Goal: Navigation & Orientation: Find specific page/section

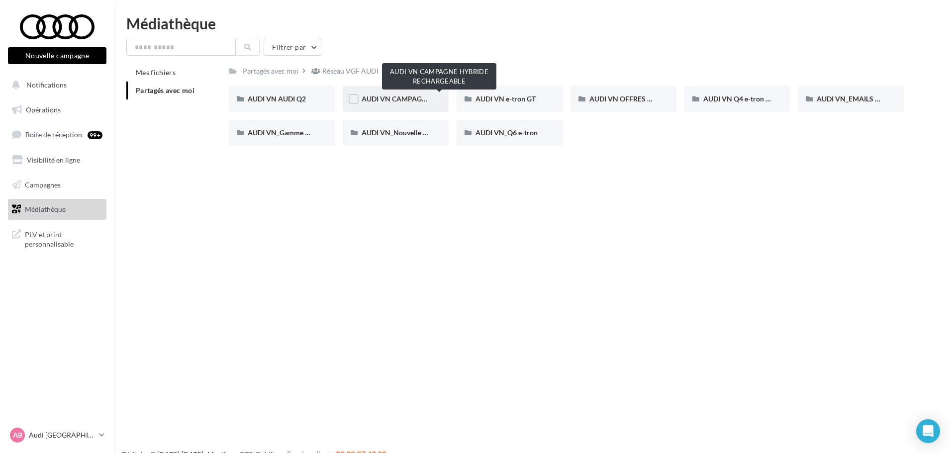
click at [376, 100] on span "AUDI VN CAMPAGNE HYBRIDE RECHARGEABLE" at bounding box center [440, 98] width 156 height 8
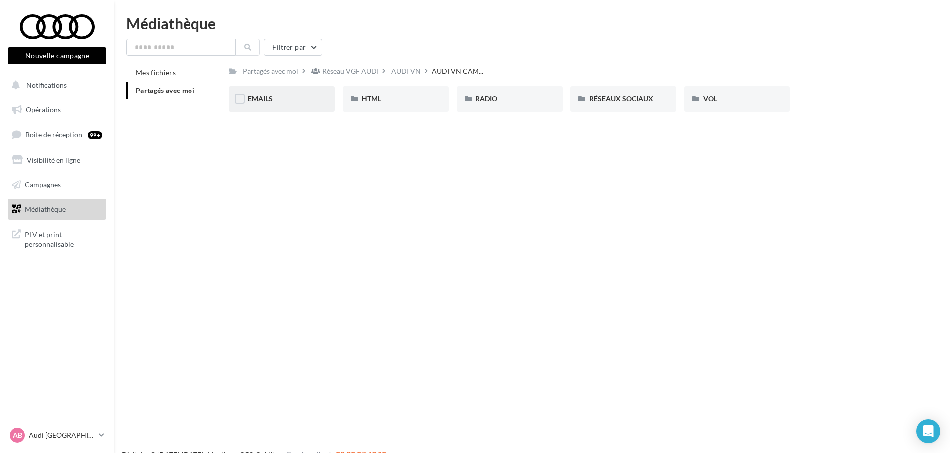
click at [289, 102] on div "EMAILS" at bounding box center [282, 99] width 68 height 10
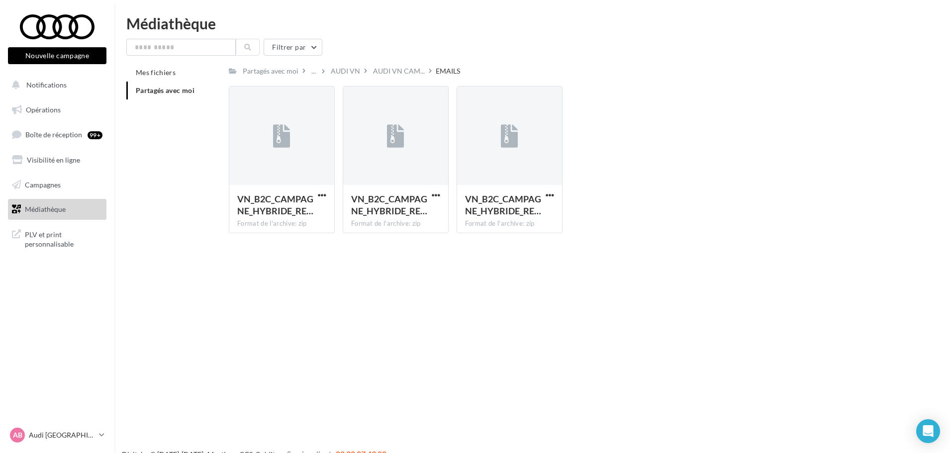
click at [49, 208] on span "Médiathèque" at bounding box center [45, 209] width 41 height 8
click at [398, 74] on div "VOL" at bounding box center [402, 71] width 14 height 10
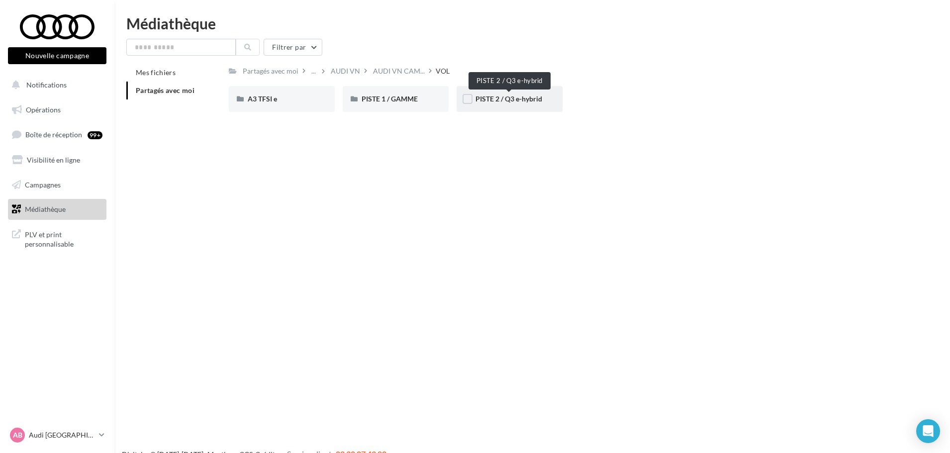
click at [502, 100] on span "PISTE 2 / Q3 e-hybrid" at bounding box center [508, 98] width 67 height 8
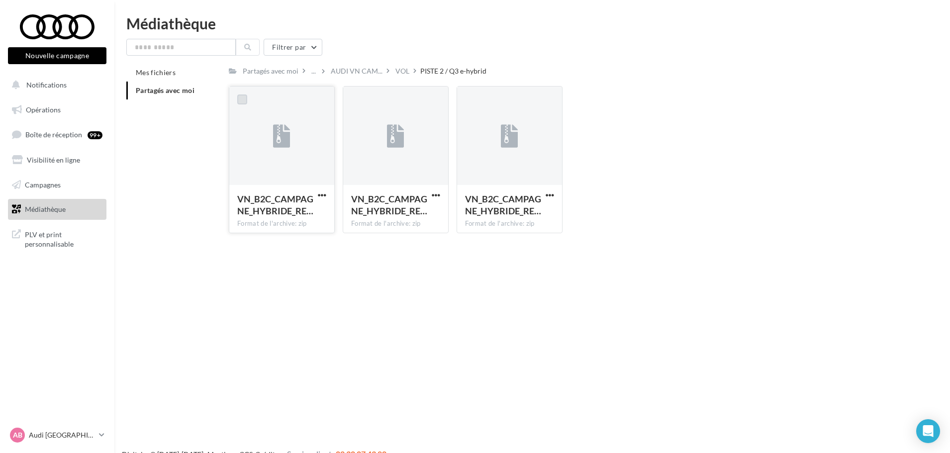
click at [246, 99] on label at bounding box center [242, 99] width 10 height 10
click at [358, 102] on label at bounding box center [356, 99] width 10 height 10
click at [467, 101] on label at bounding box center [470, 99] width 10 height 10
click at [319, 195] on span "button" at bounding box center [322, 195] width 8 height 8
click at [297, 218] on button "Télécharger" at bounding box center [278, 215] width 99 height 26
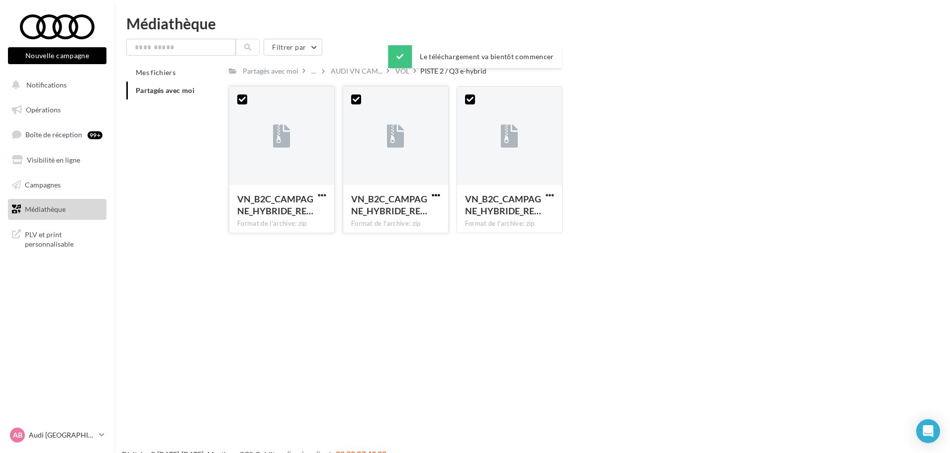
click at [433, 195] on span "button" at bounding box center [436, 195] width 8 height 8
click at [422, 212] on button "Télécharger" at bounding box center [392, 215] width 99 height 26
click at [551, 194] on span "button" at bounding box center [550, 195] width 8 height 8
click at [537, 209] on button "Télécharger" at bounding box center [506, 215] width 99 height 26
click at [289, 74] on div "Partagés avec moi" at bounding box center [271, 71] width 56 height 10
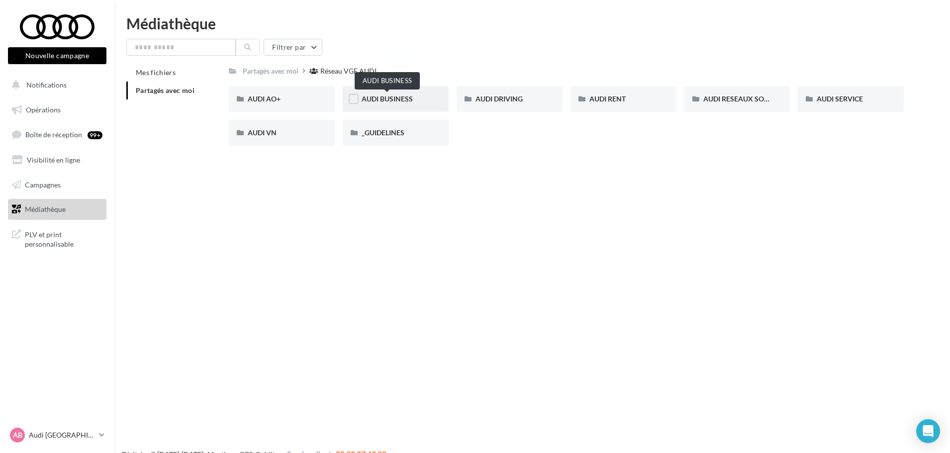
click at [409, 101] on span "AUDI BUSINESS" at bounding box center [387, 98] width 51 height 8
click at [289, 138] on div "AUDI VN" at bounding box center [282, 133] width 68 height 10
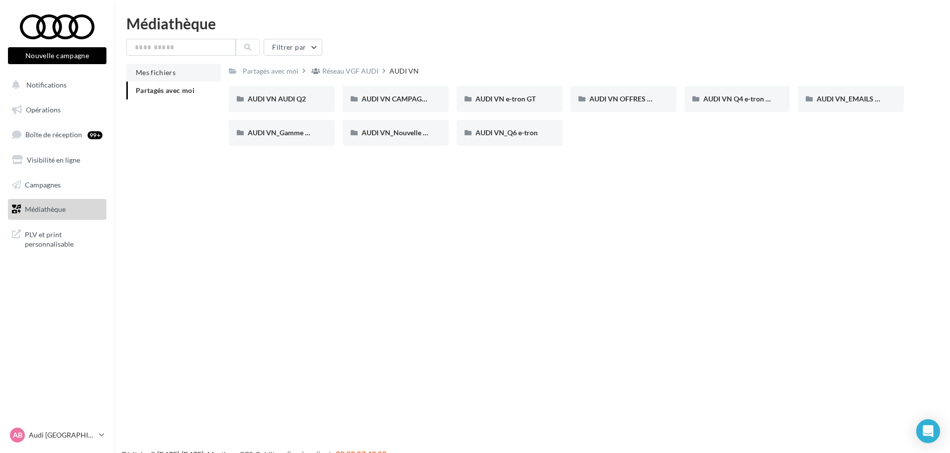
click at [161, 76] on span "Mes fichiers" at bounding box center [156, 72] width 40 height 8
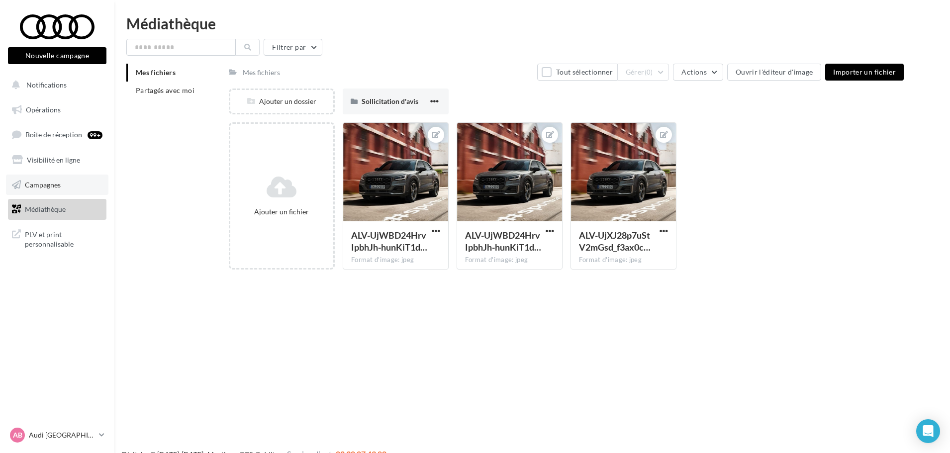
click at [40, 186] on span "Campagnes" at bounding box center [43, 184] width 36 height 8
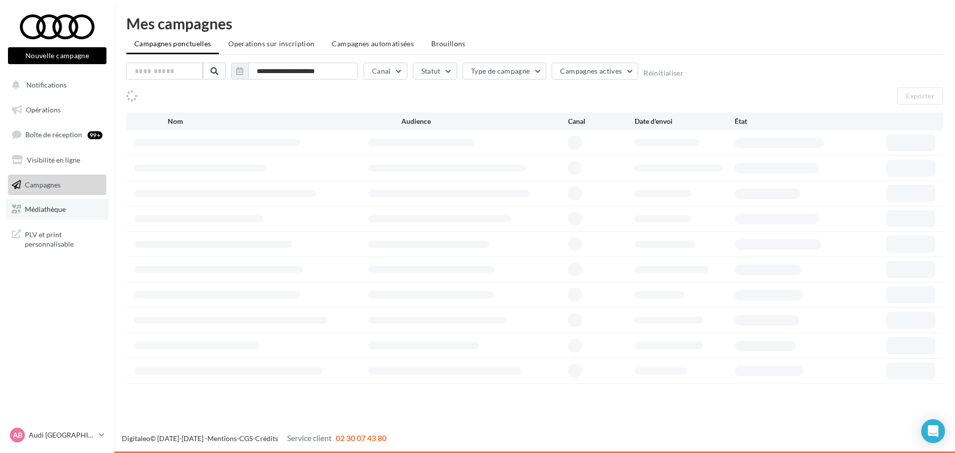
click at [42, 208] on span "Médiathèque" at bounding box center [45, 209] width 41 height 8
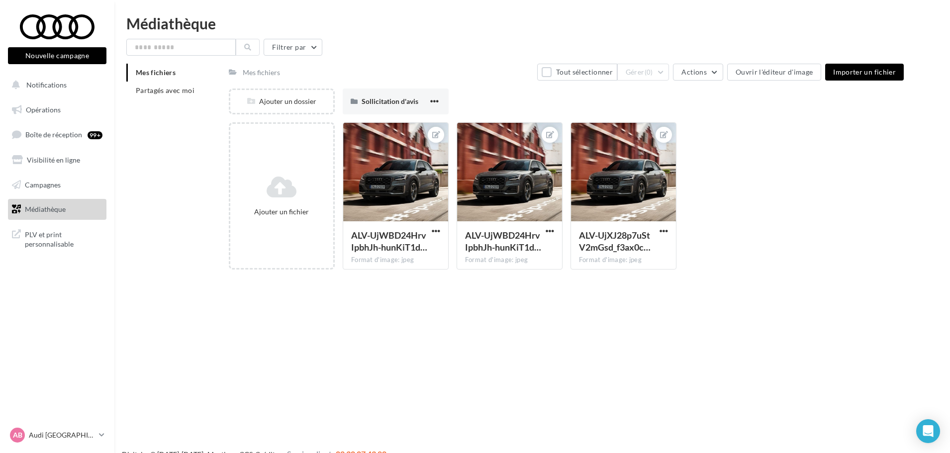
click at [162, 101] on div "Mes fichiers Partagés avec moi" at bounding box center [177, 86] width 102 height 44
click at [162, 93] on span "Partagés avec moi" at bounding box center [165, 90] width 59 height 8
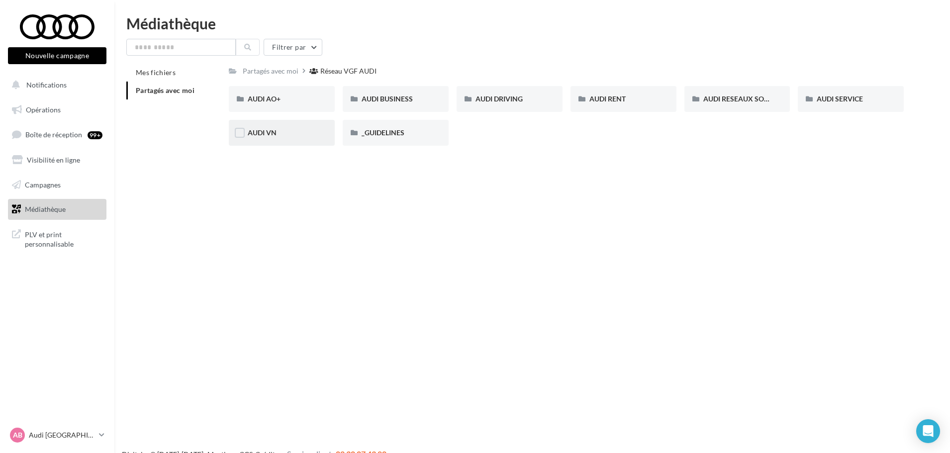
click at [285, 137] on div "AUDI VN" at bounding box center [282, 133] width 68 height 10
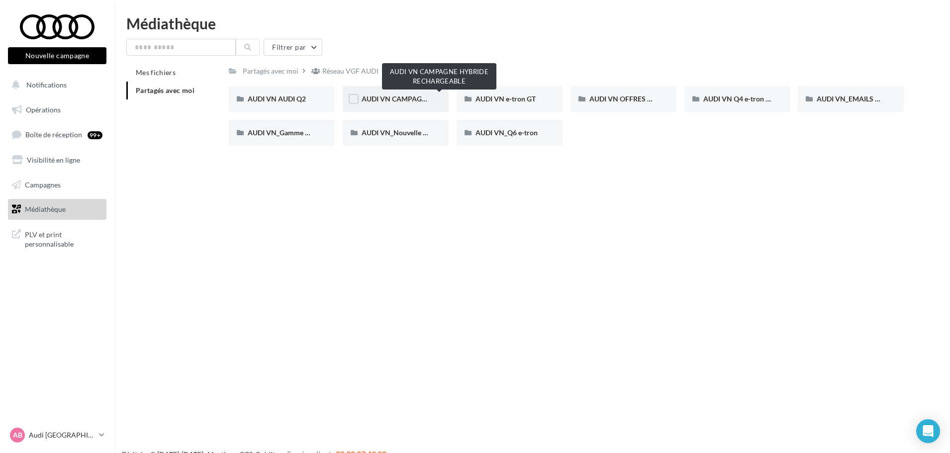
click at [406, 97] on span "AUDI VN CAMPAGNE HYBRIDE RECHARGEABLE" at bounding box center [440, 98] width 156 height 8
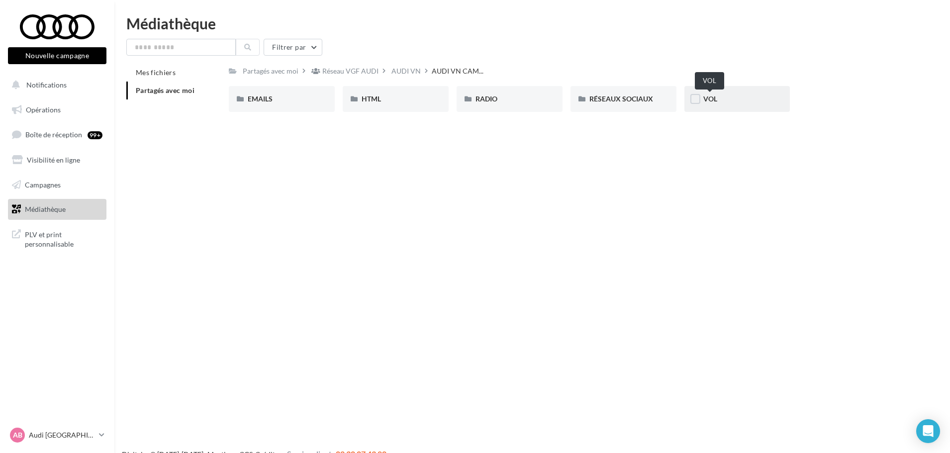
click at [712, 98] on span "VOL" at bounding box center [710, 98] width 14 height 8
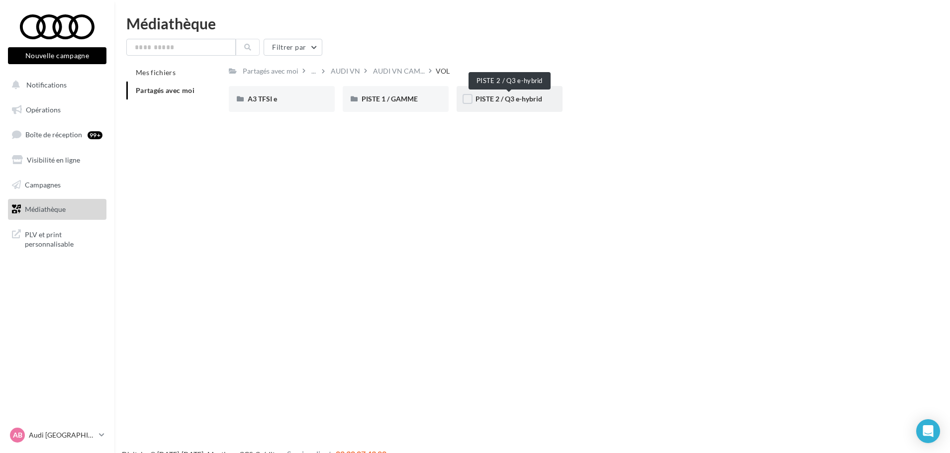
click at [521, 101] on span "PISTE 2 / Q3 e-hybrid" at bounding box center [508, 98] width 67 height 8
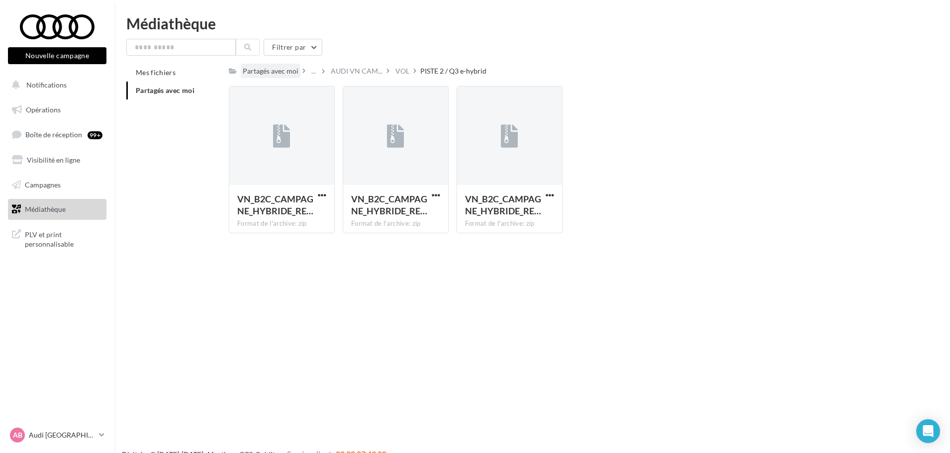
click at [258, 73] on div "Partagés avec moi" at bounding box center [271, 71] width 56 height 10
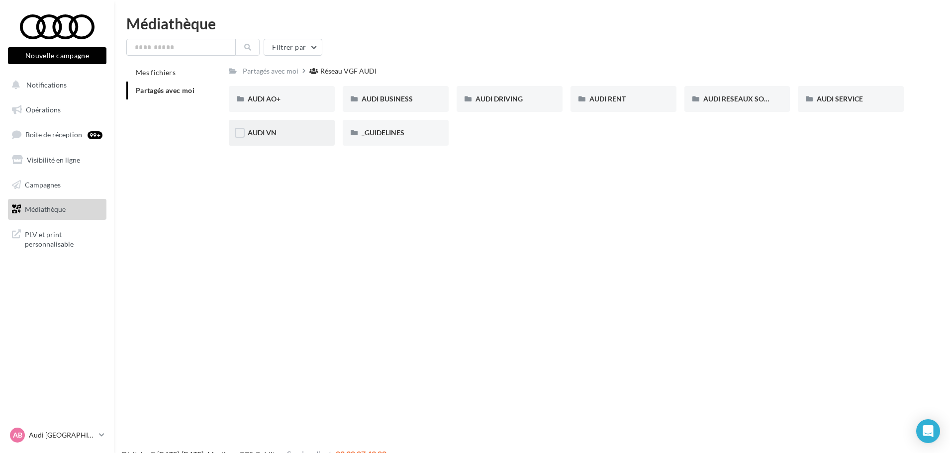
click at [261, 131] on span "AUDI VN" at bounding box center [262, 132] width 29 height 8
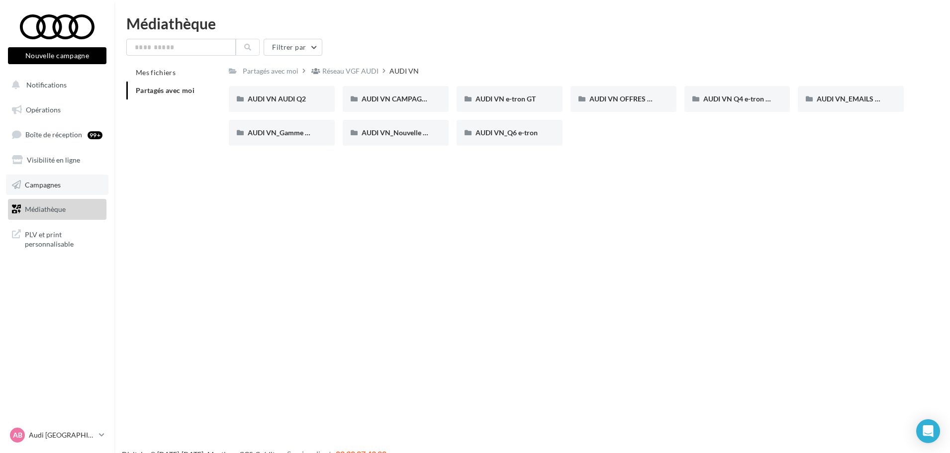
click at [52, 182] on span "Campagnes" at bounding box center [43, 184] width 36 height 8
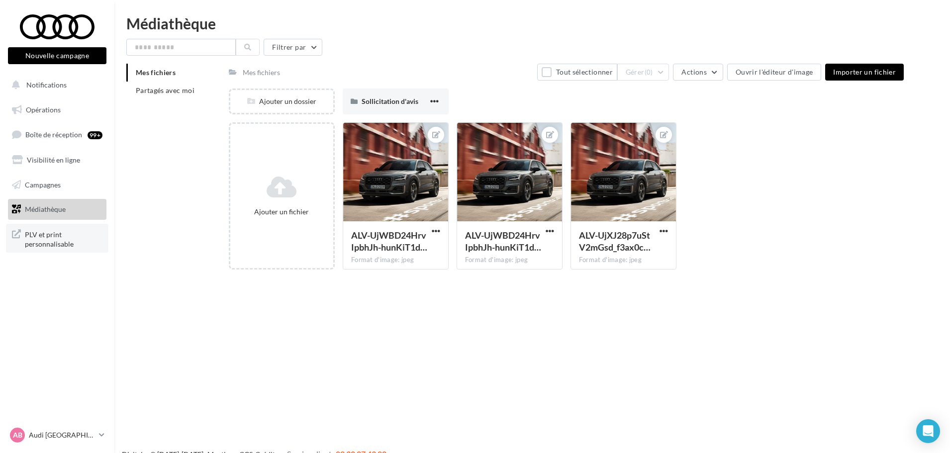
click at [39, 243] on span "PLV et print personnalisable" at bounding box center [64, 238] width 78 height 21
click at [42, 239] on span "PLV et print personnalisable" at bounding box center [64, 238] width 78 height 21
